Goal: Communication & Community: Participate in discussion

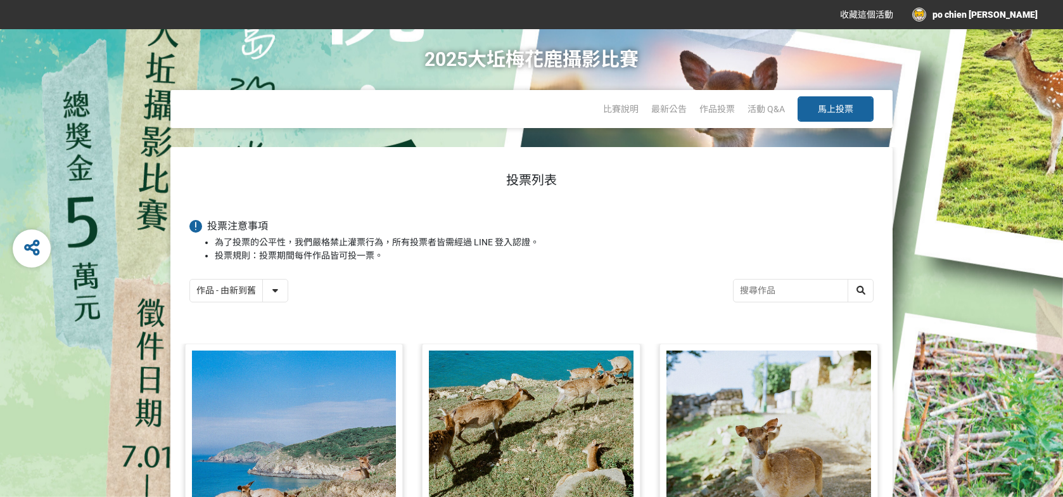
scroll to position [253, 0]
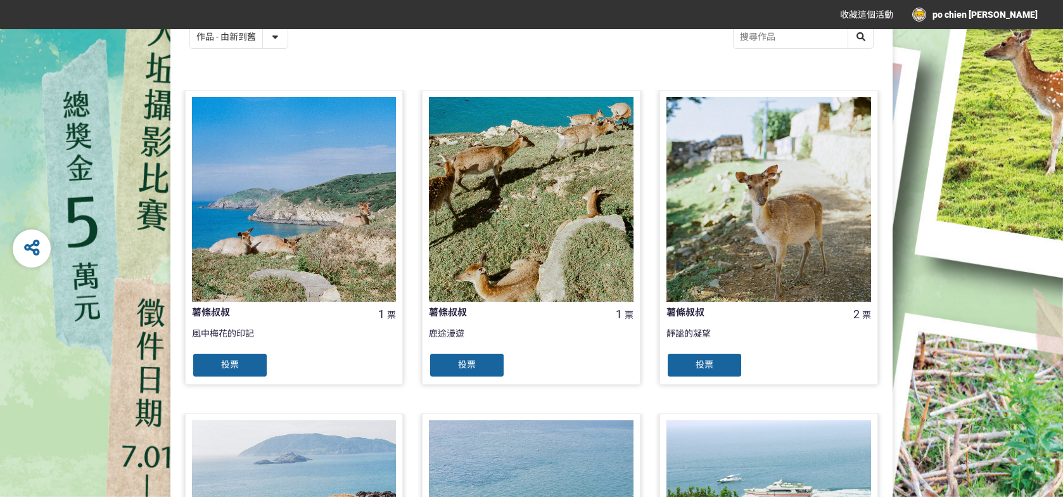
click at [493, 363] on div "投票" at bounding box center [467, 364] width 76 height 25
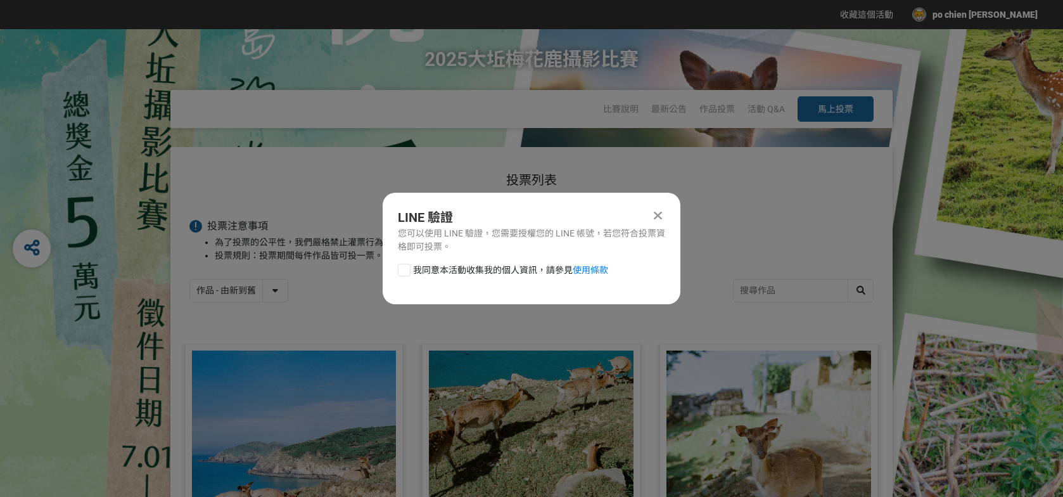
scroll to position [0, 0]
click at [402, 268] on div at bounding box center [404, 270] width 13 height 13
checkbox input "true"
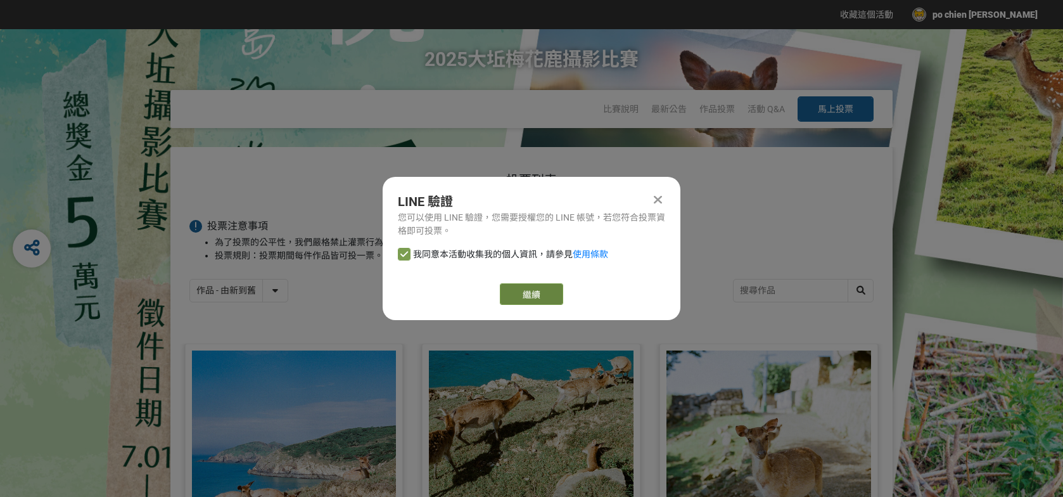
click at [544, 298] on button "繼續" at bounding box center [531, 294] width 63 height 22
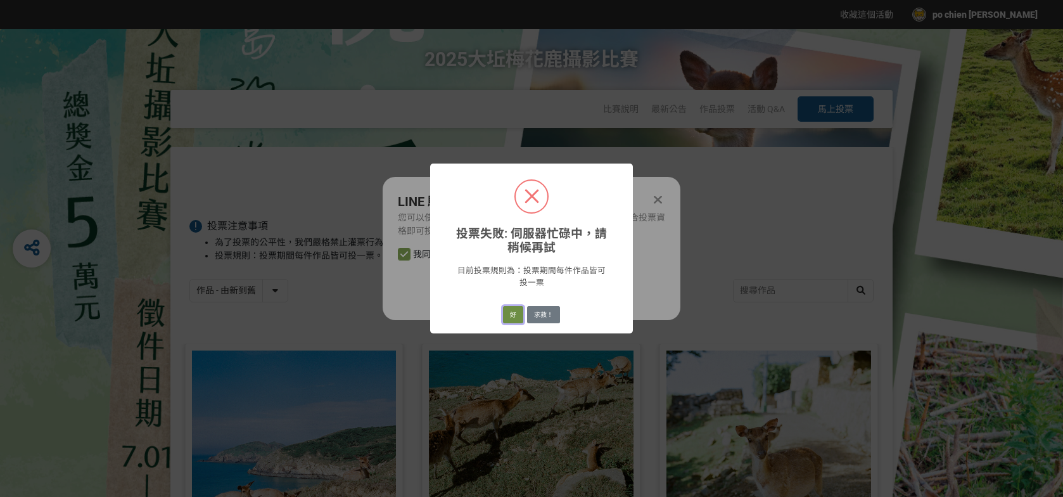
click at [515, 312] on button "好" at bounding box center [513, 315] width 20 height 18
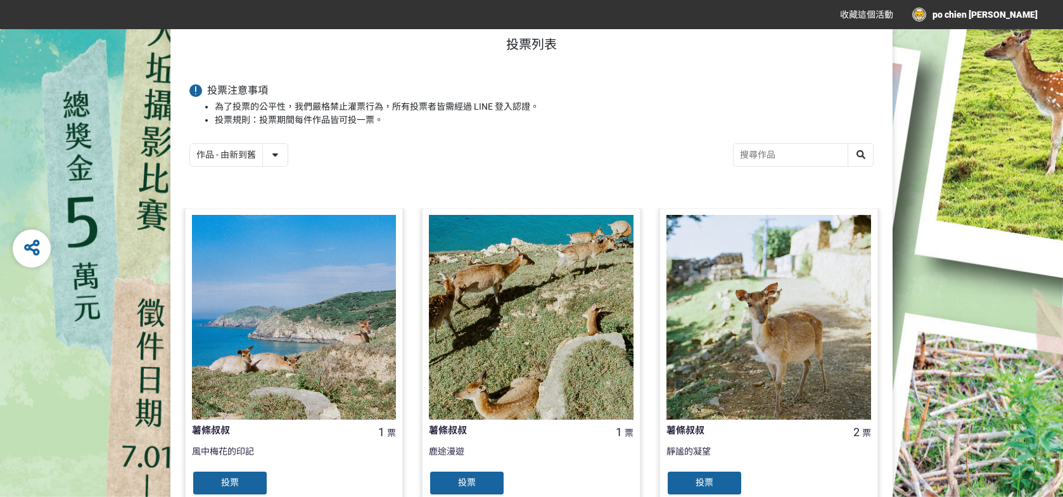
scroll to position [181, 0]
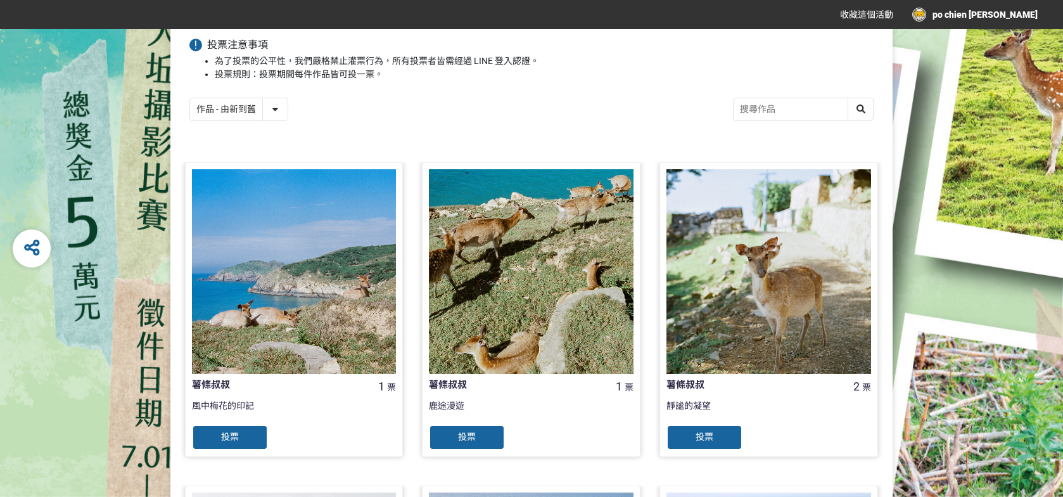
click at [702, 442] on div "投票" at bounding box center [705, 437] width 76 height 25
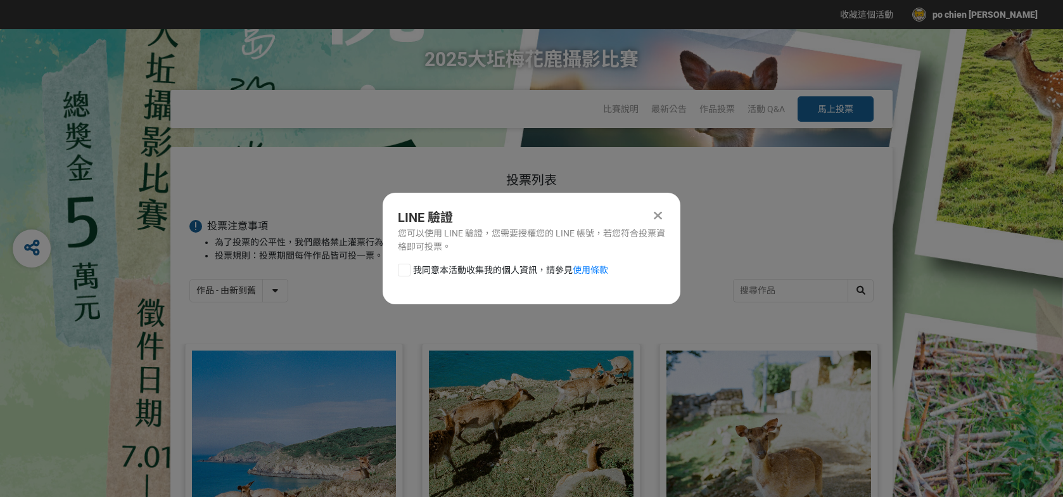
click at [408, 269] on div at bounding box center [404, 270] width 13 height 13
checkbox input "true"
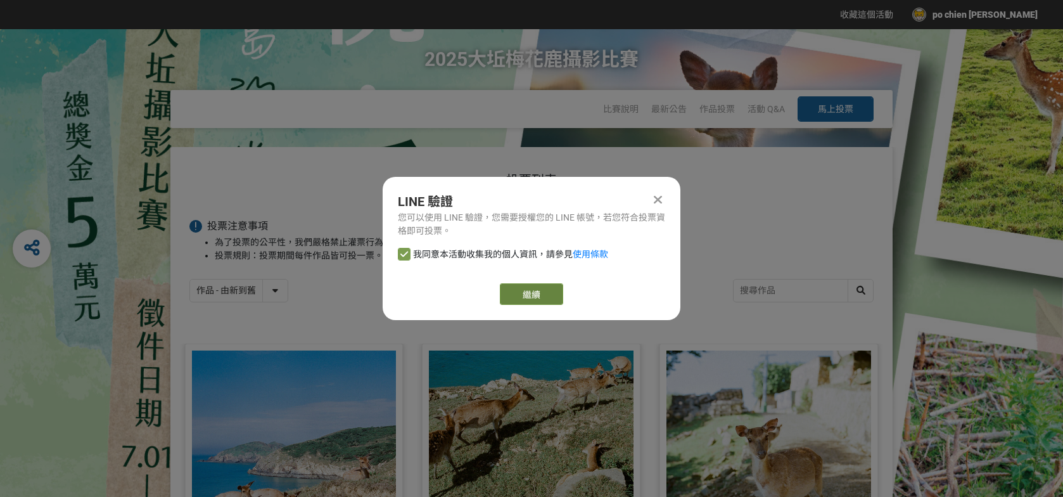
click at [525, 298] on button "繼續" at bounding box center [531, 294] width 63 height 22
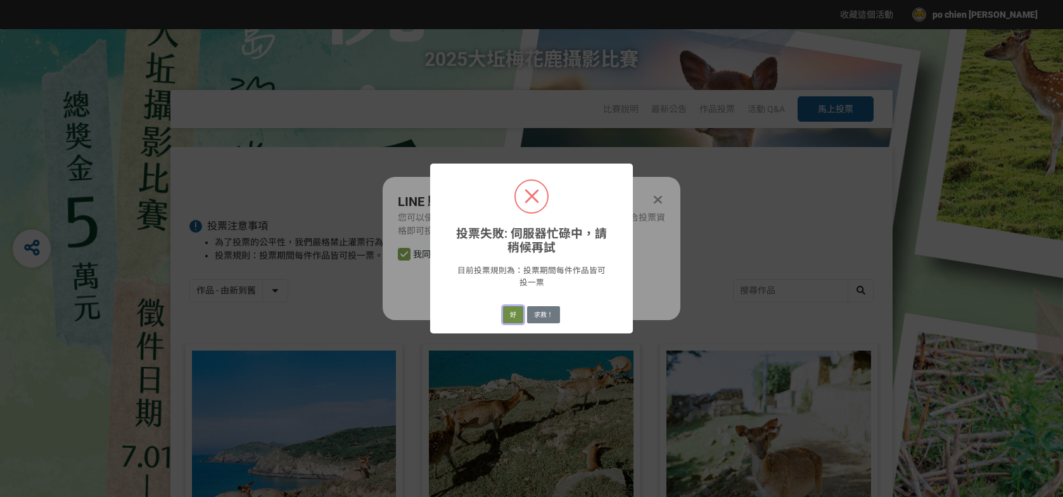
click at [511, 311] on button "好" at bounding box center [513, 315] width 20 height 18
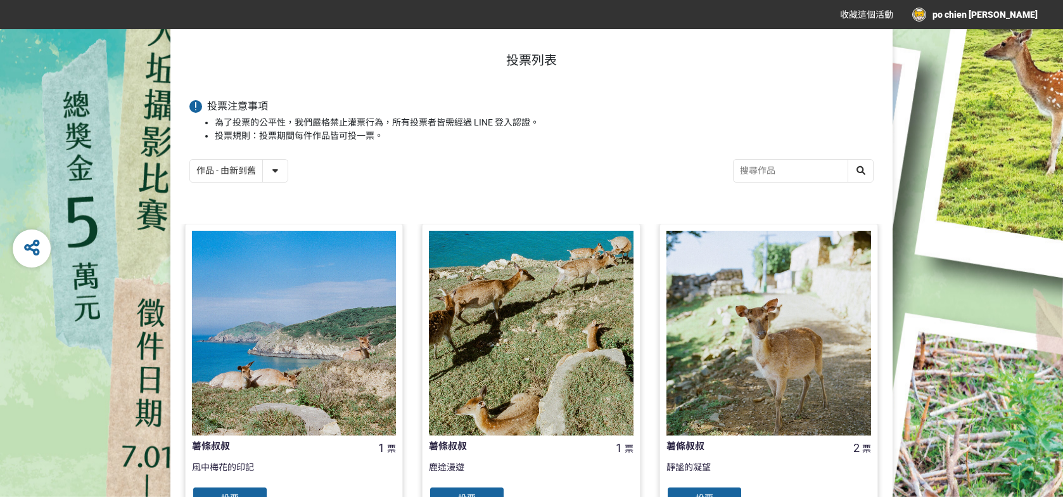
scroll to position [145, 0]
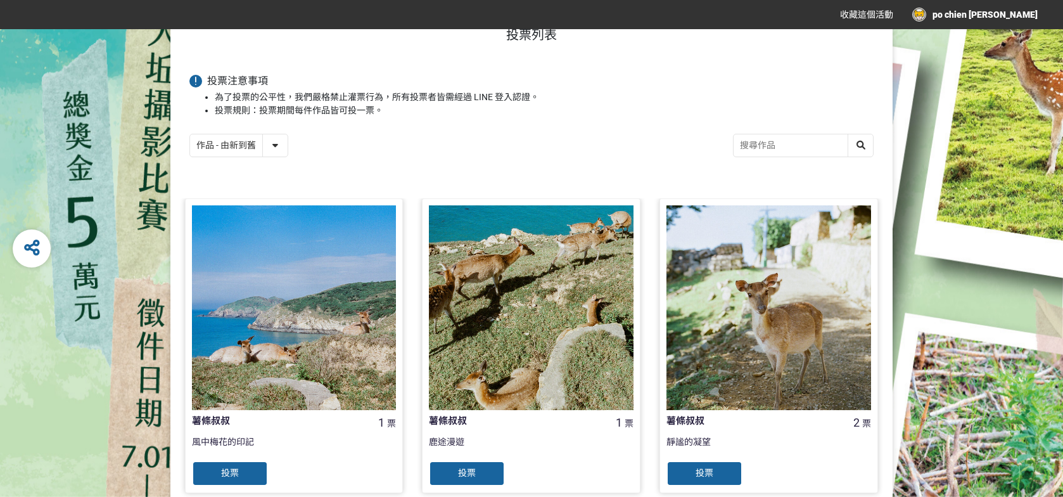
click at [234, 470] on span "投票" at bounding box center [230, 473] width 18 height 10
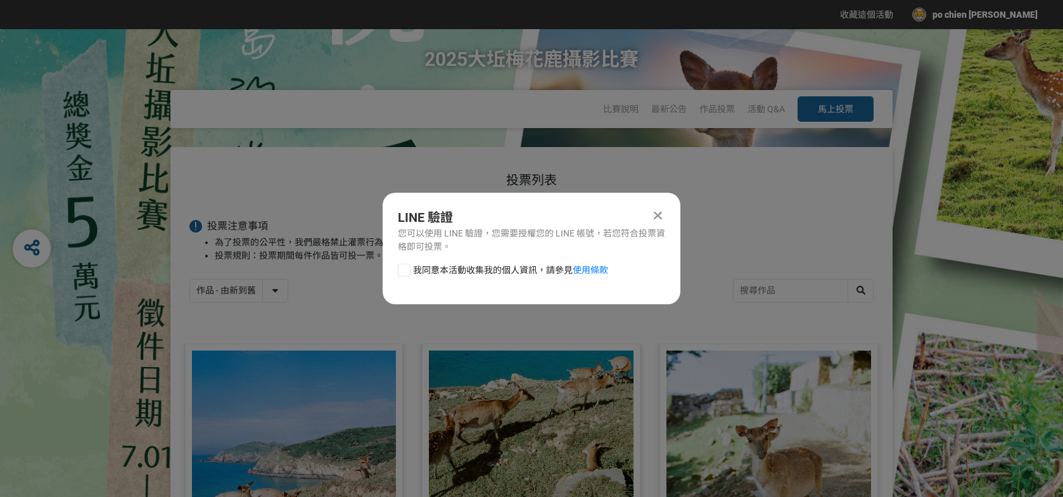
scroll to position [0, 0]
click at [404, 266] on div at bounding box center [404, 270] width 13 height 13
checkbox input "true"
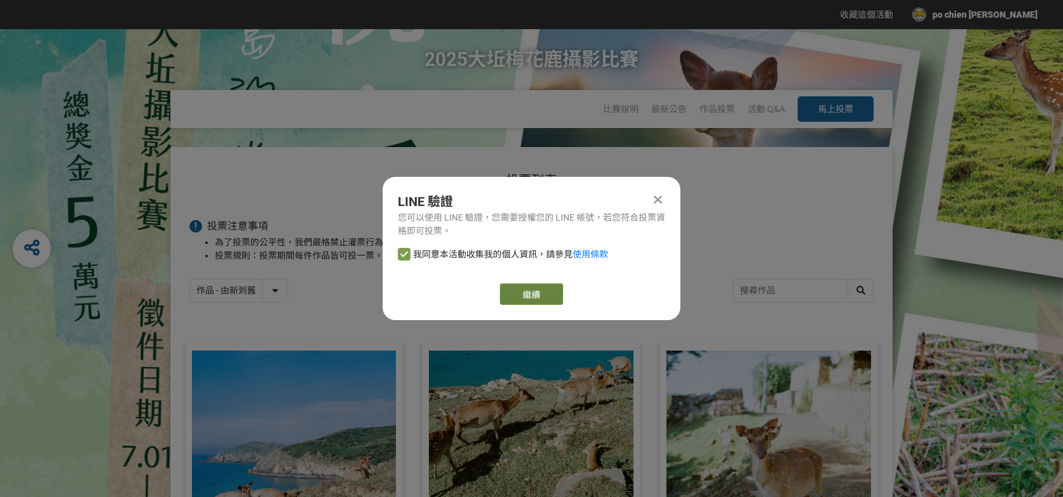
click at [521, 292] on button "繼續" at bounding box center [531, 294] width 63 height 22
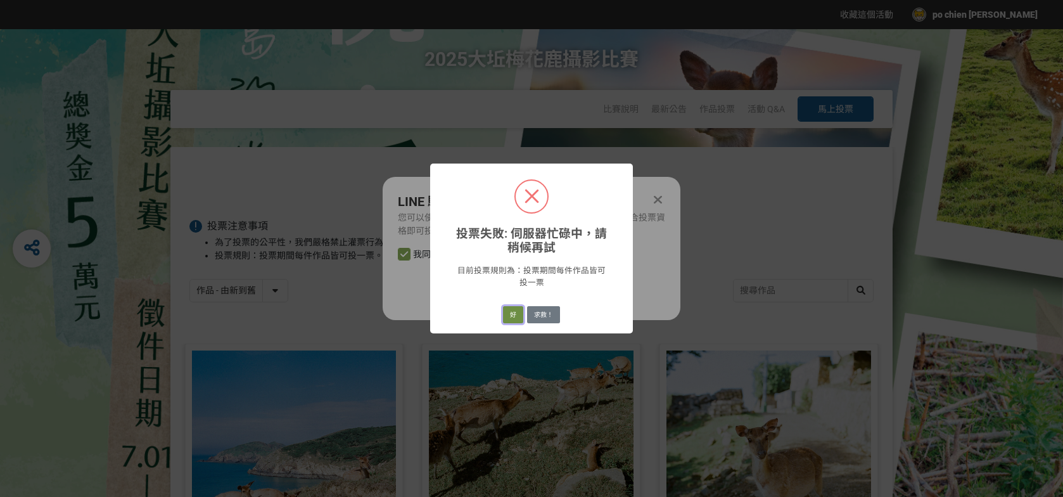
click at [510, 310] on button "好" at bounding box center [513, 315] width 20 height 18
